Goal: Information Seeking & Learning: Learn about a topic

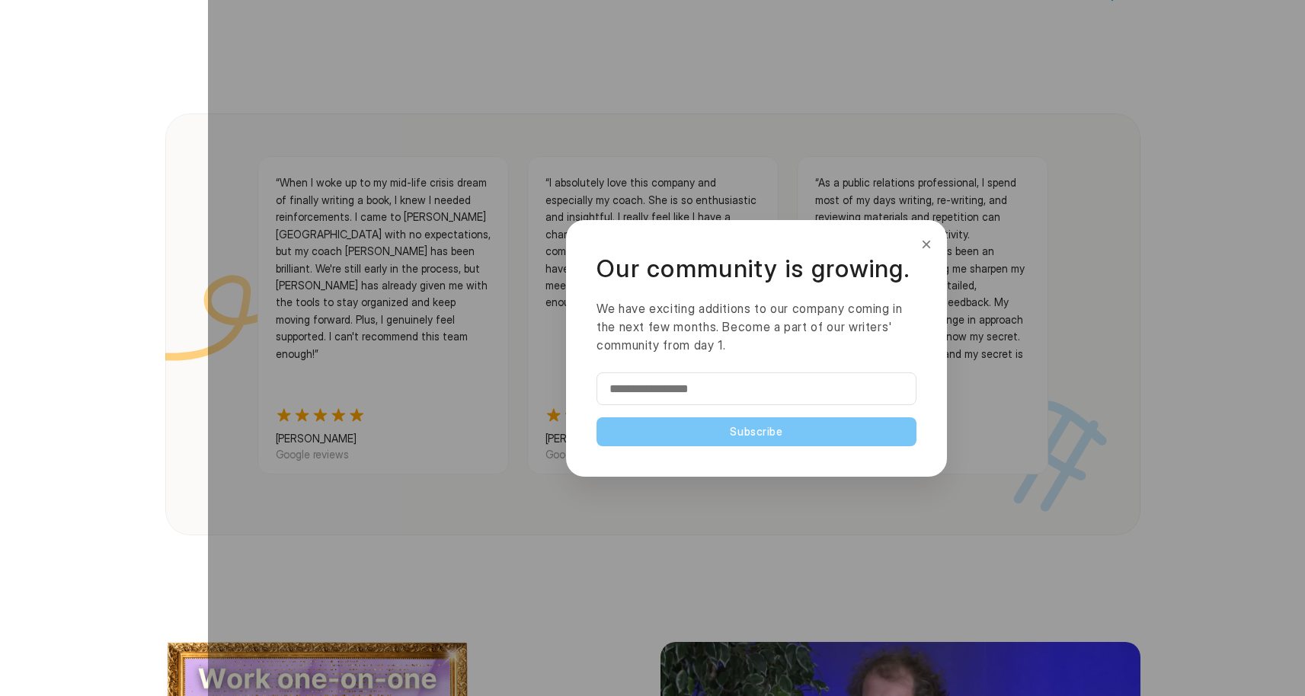
scroll to position [1509, 0]
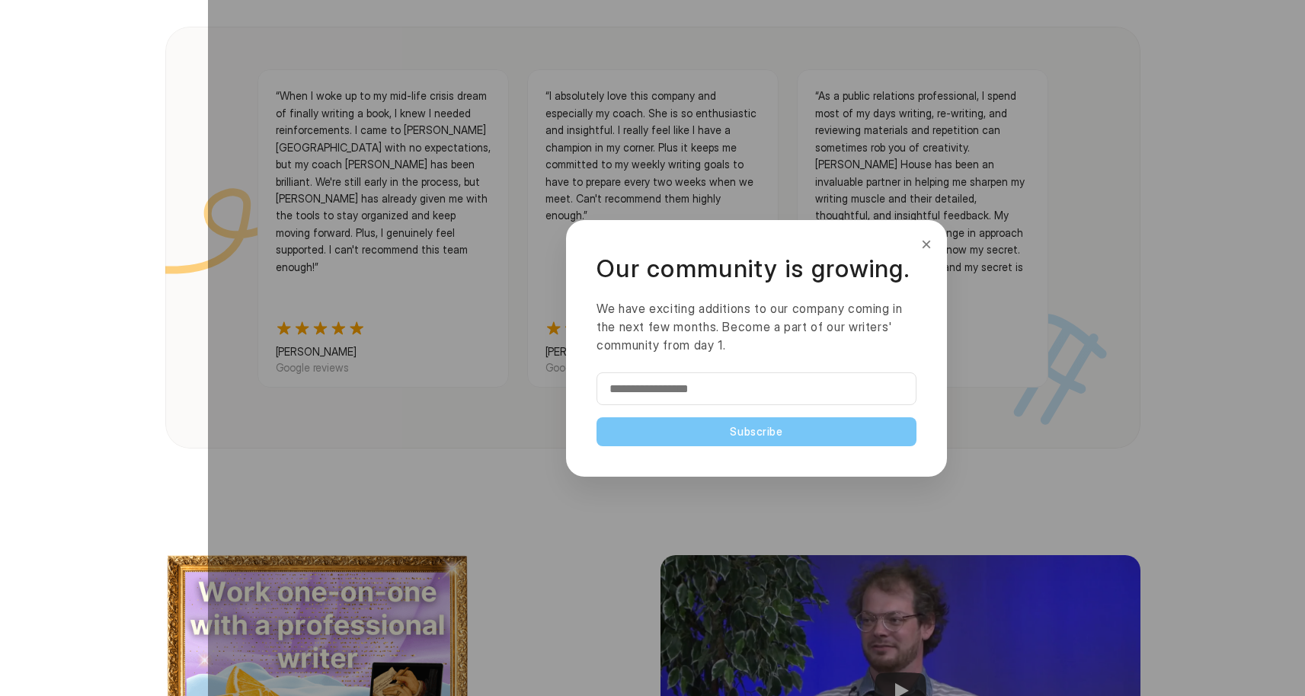
click at [928, 241] on button "×" at bounding box center [926, 244] width 17 height 24
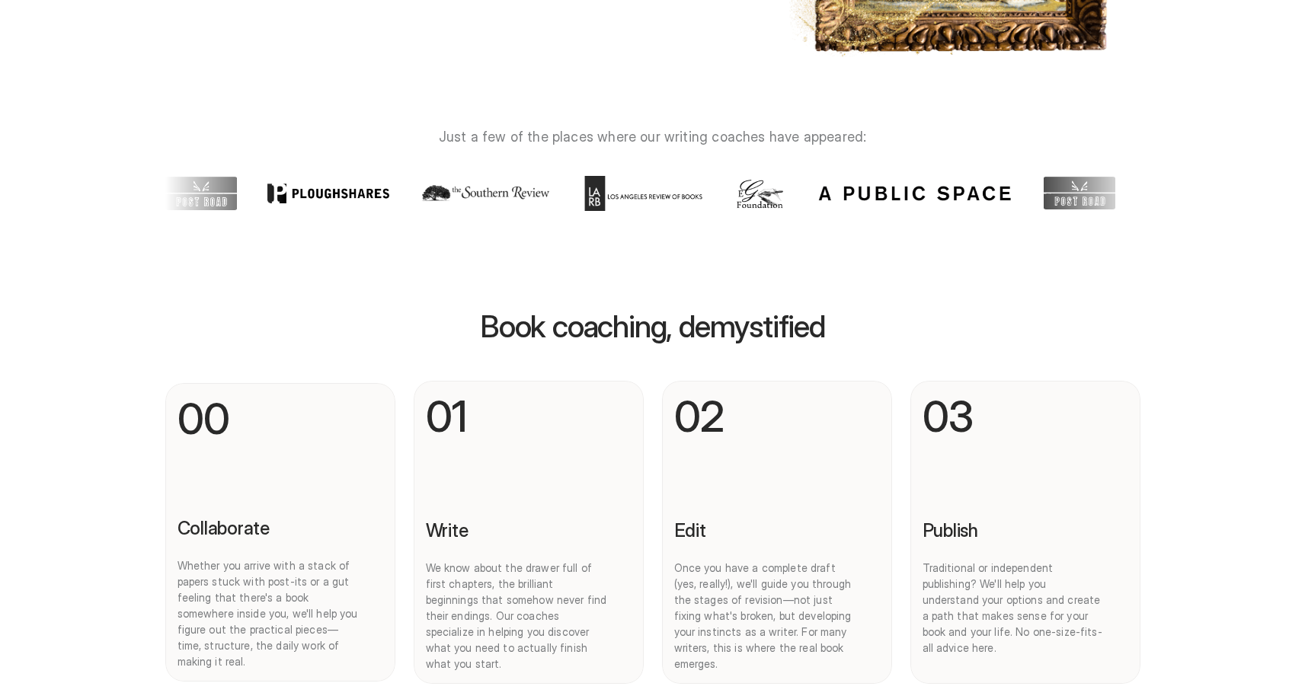
scroll to position [439, 0]
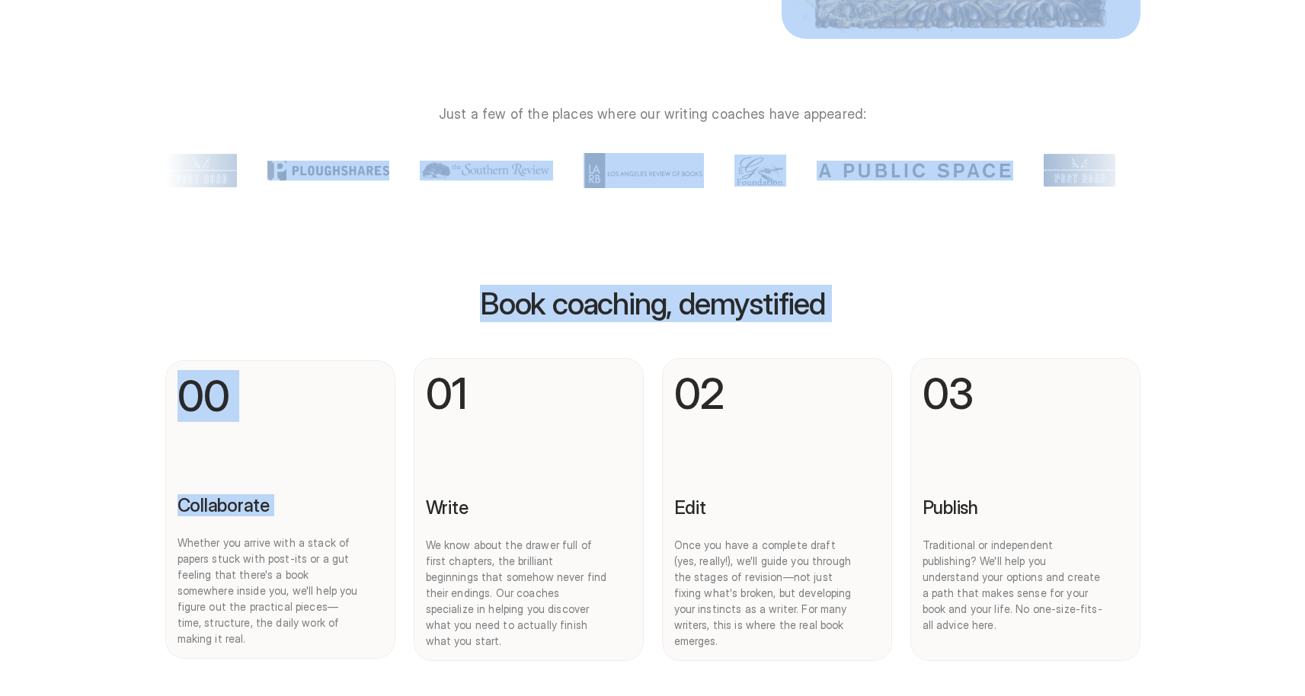
drag, startPoint x: 184, startPoint y: 541, endPoint x: 344, endPoint y: 587, distance: 166.6
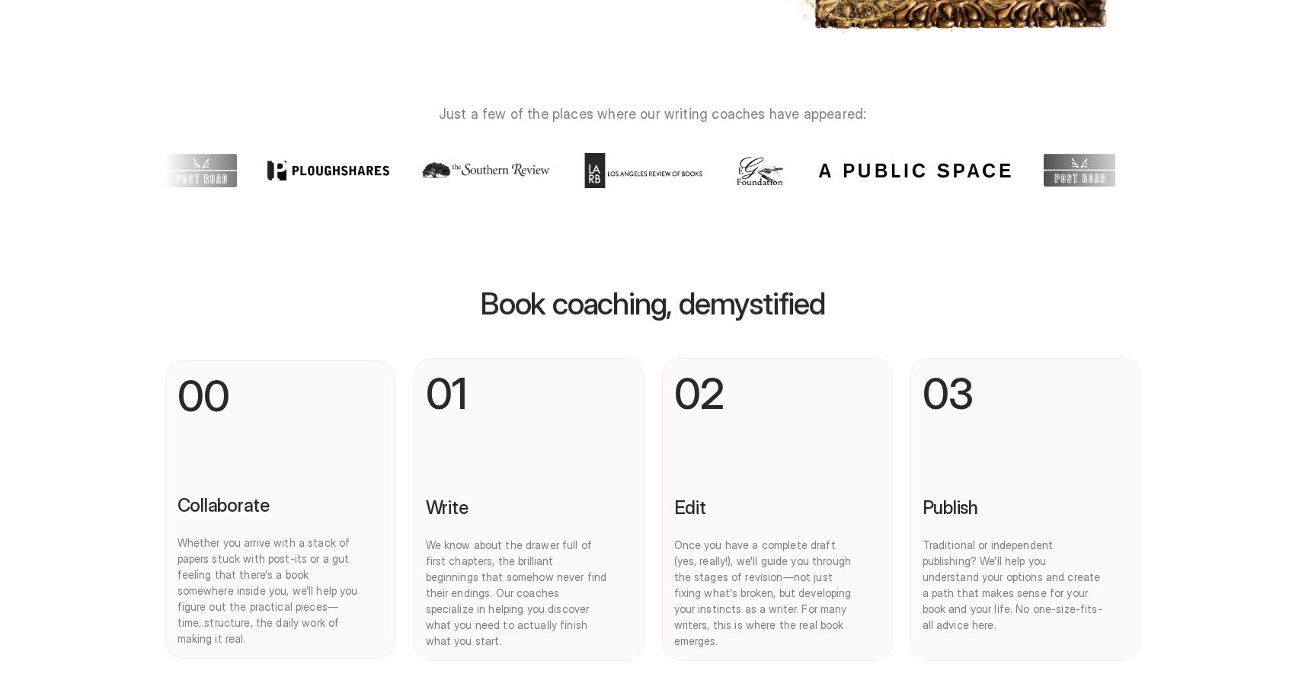
click at [295, 576] on div at bounding box center [756, 348] width 1097 height 696
click at [247, 577] on div at bounding box center [756, 348] width 1097 height 696
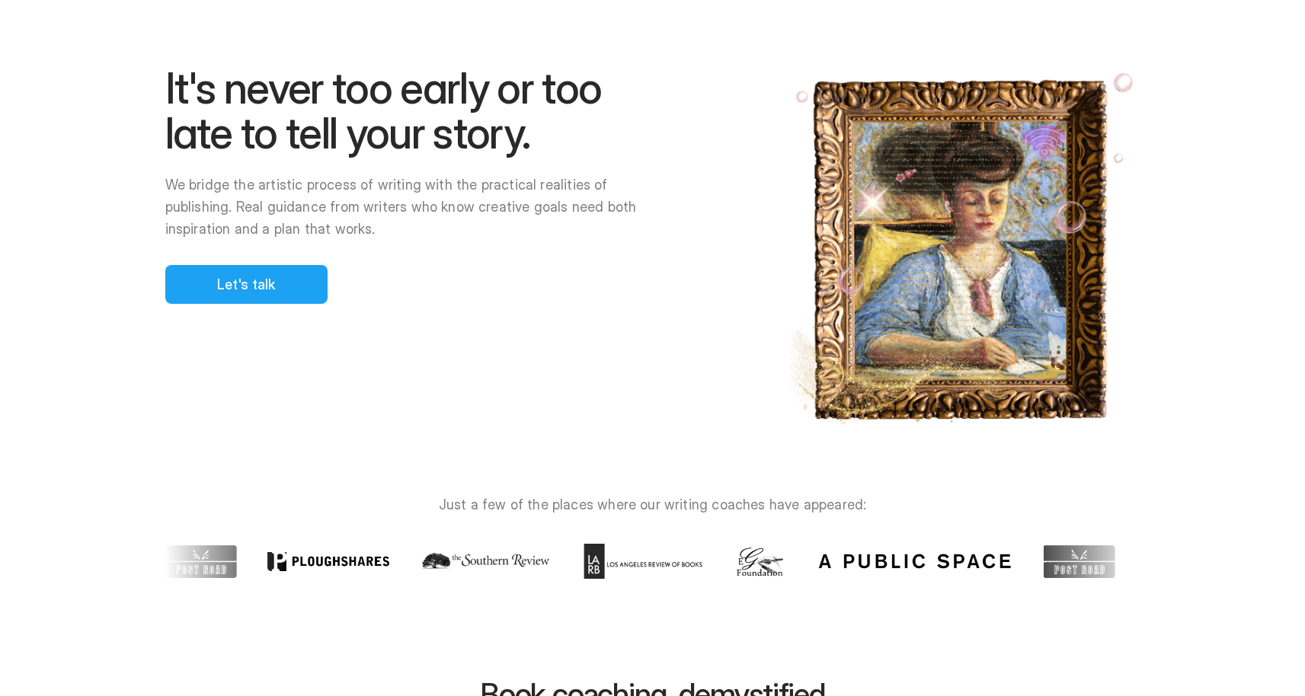
scroll to position [0, 0]
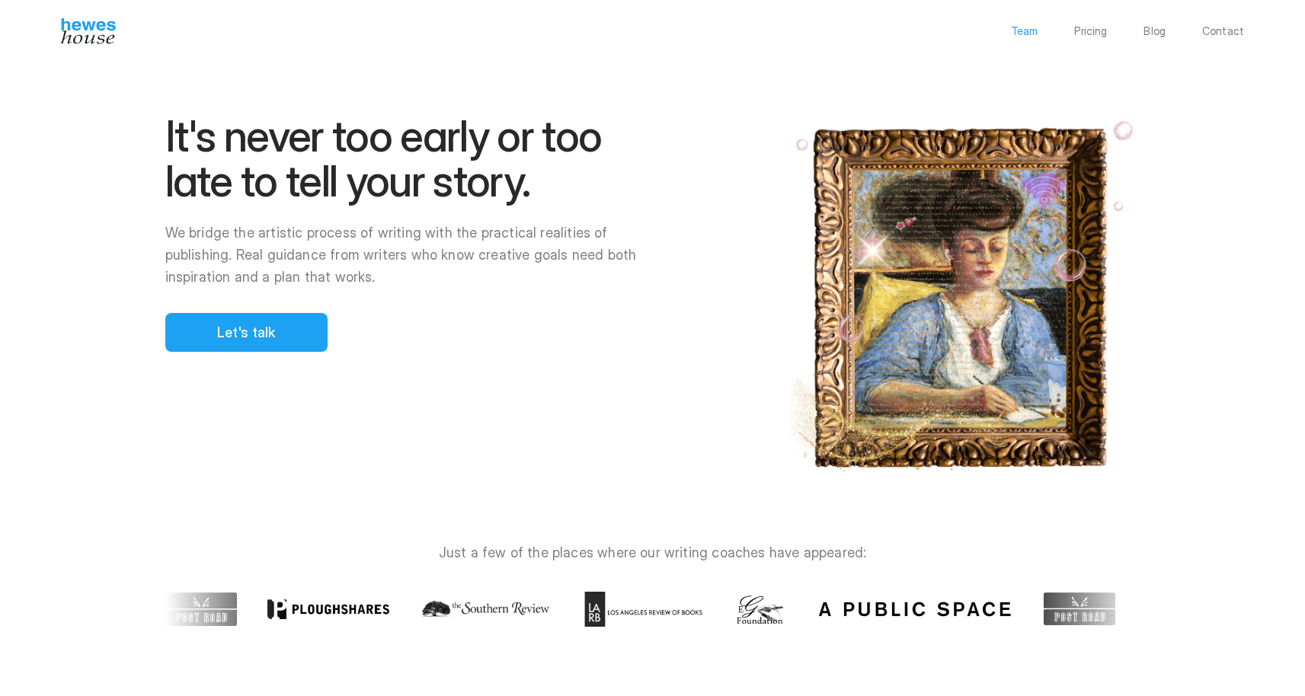
click at [1019, 34] on p "Team" at bounding box center [1024, 31] width 27 height 11
click at [1092, 27] on p "Pricing" at bounding box center [1090, 31] width 33 height 11
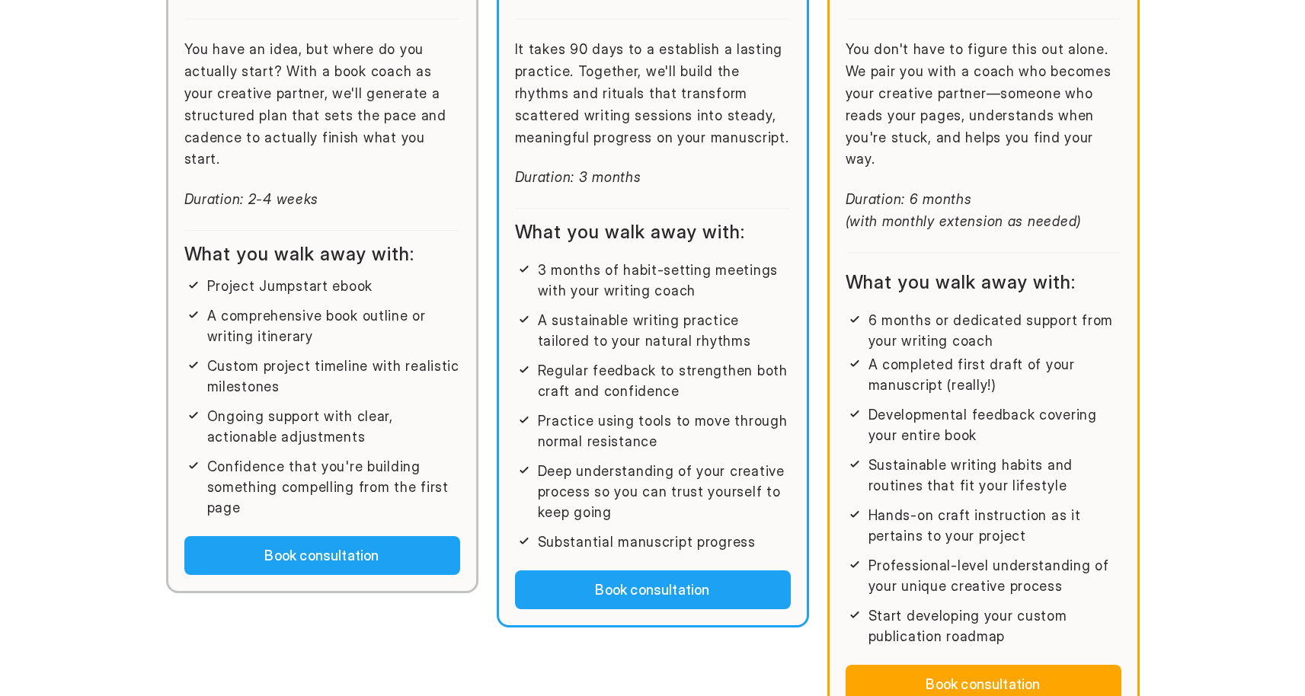
scroll to position [136, 0]
